Goal: Task Accomplishment & Management: Manage account settings

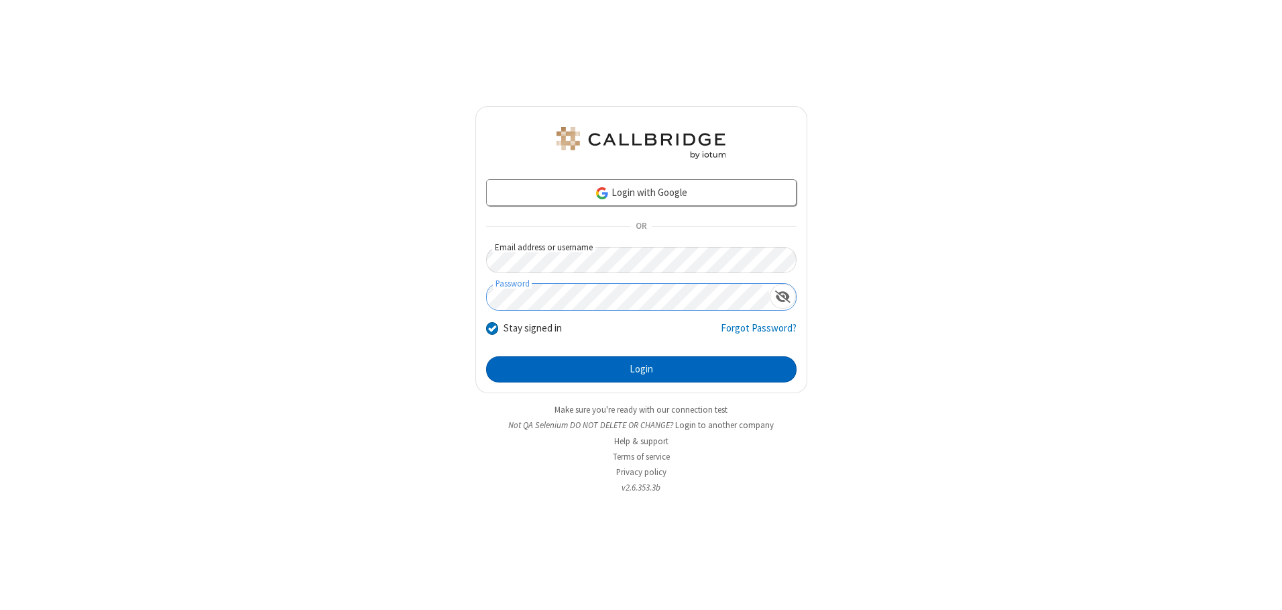
click at [641, 369] on button "Login" at bounding box center [641, 369] width 311 height 27
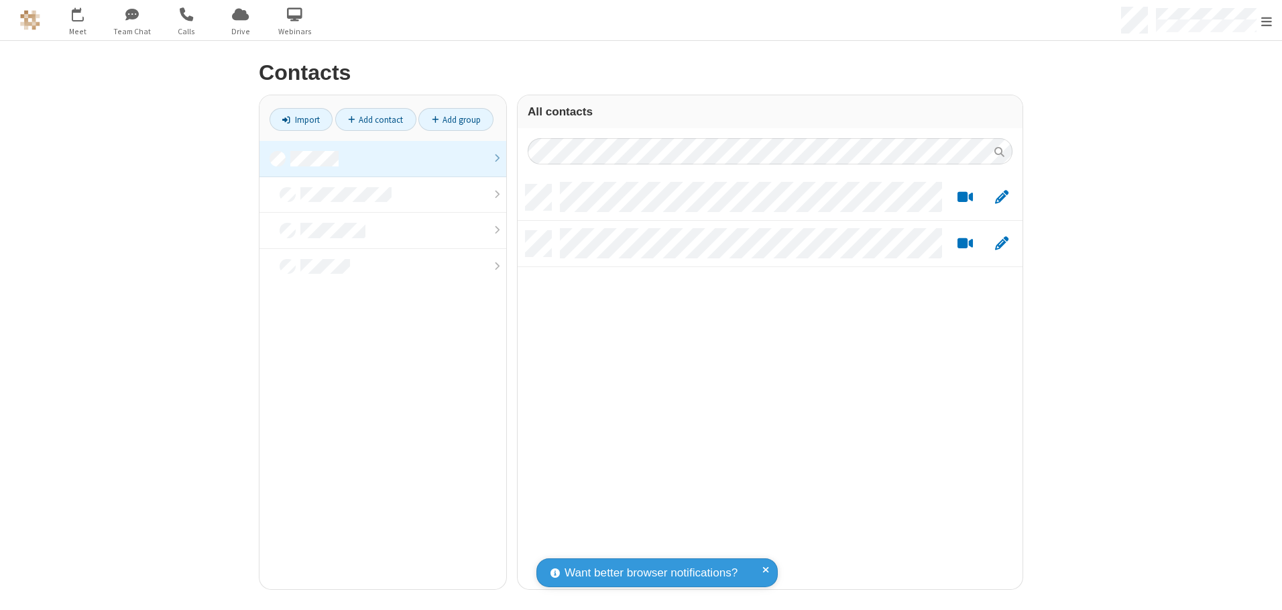
scroll to position [404, 495]
click at [383, 158] on link at bounding box center [383, 159] width 247 height 36
click at [376, 119] on link "Add contact" at bounding box center [375, 119] width 81 height 23
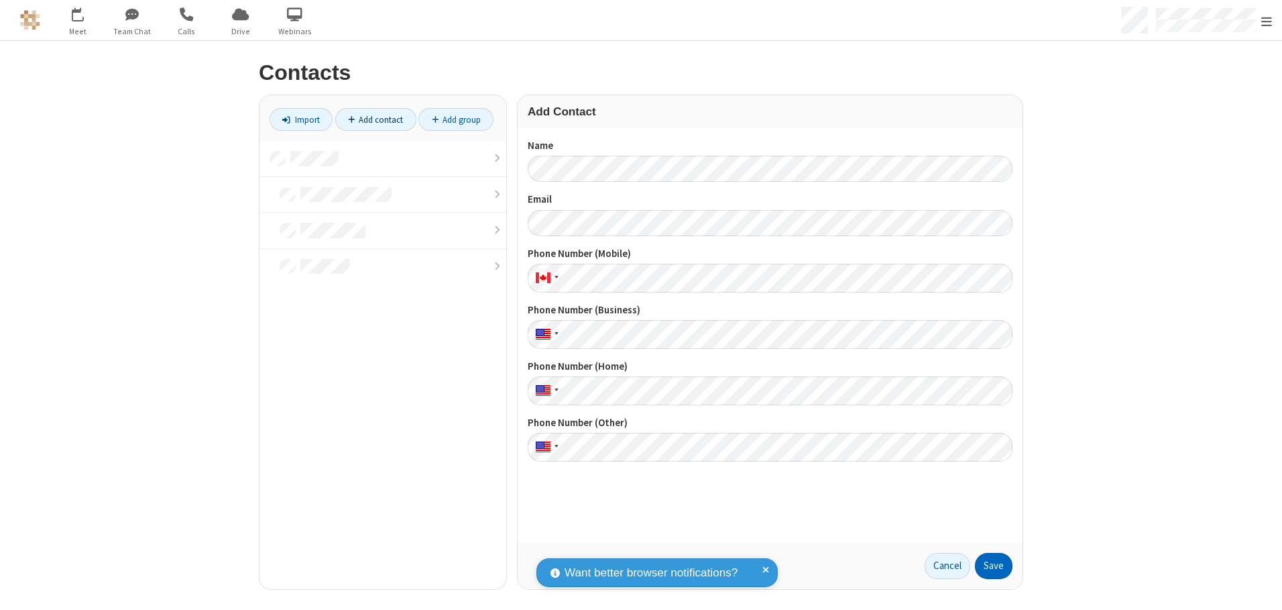
click at [994, 565] on button "Save" at bounding box center [994, 566] width 38 height 27
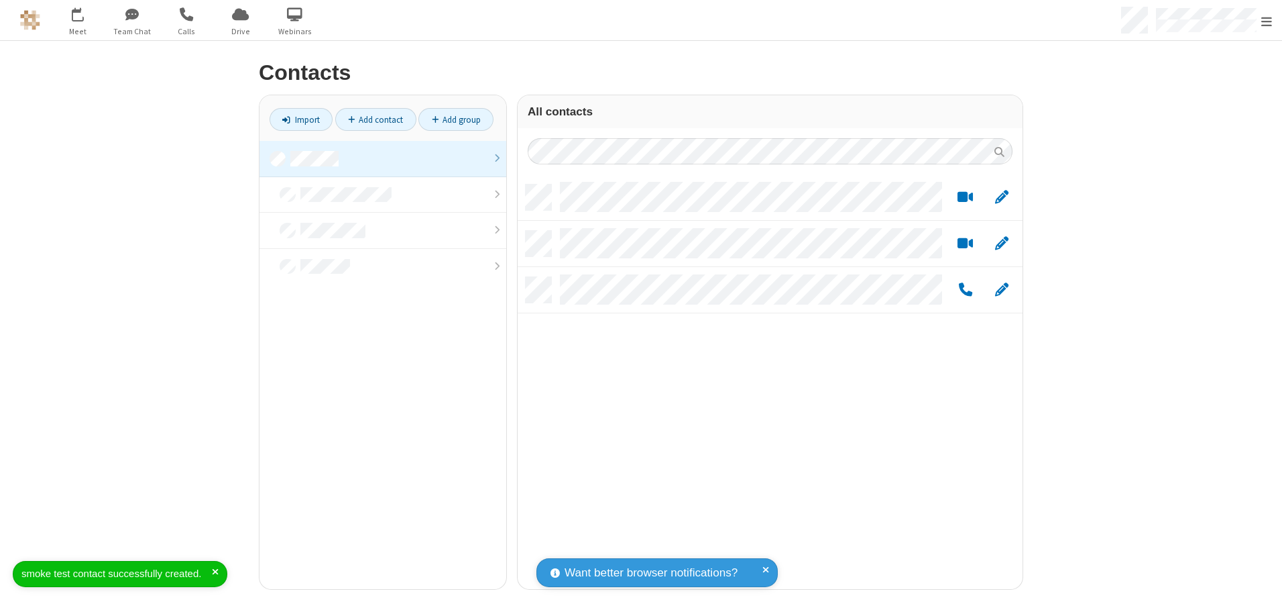
scroll to position [404, 495]
click at [376, 119] on link "Add contact" at bounding box center [375, 119] width 81 height 23
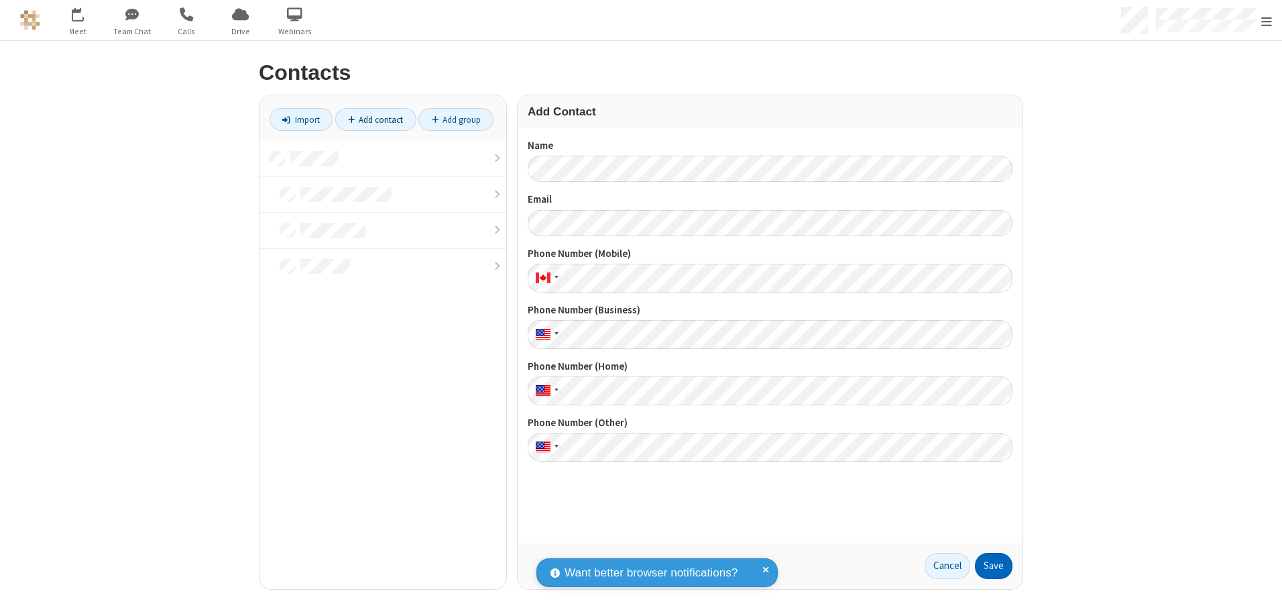
click at [994, 565] on button "Save" at bounding box center [994, 566] width 38 height 27
